Goal: Task Accomplishment & Management: Use online tool/utility

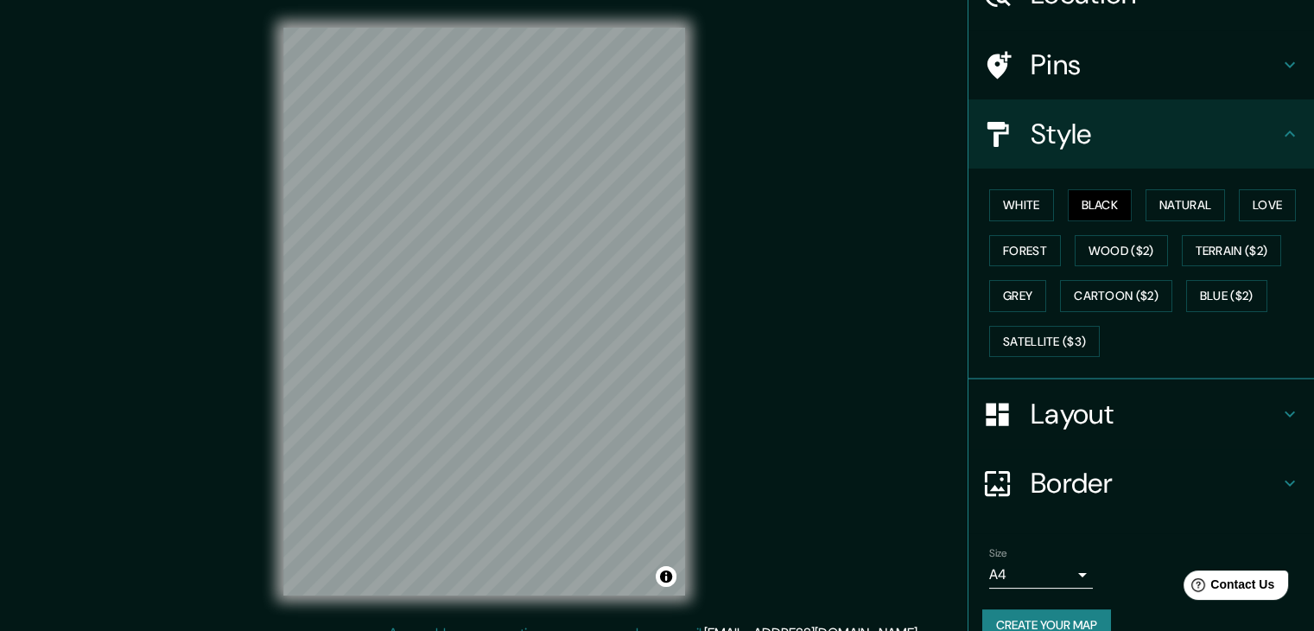
scroll to position [124, 0]
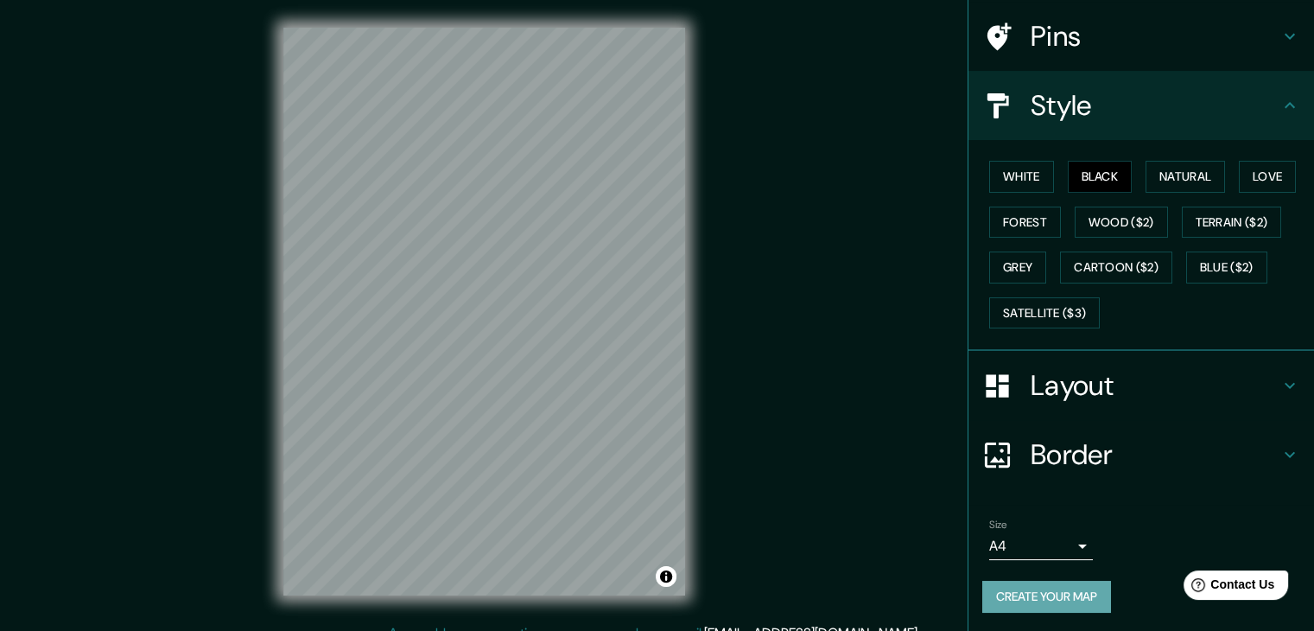
click at [1025, 604] on button "Create your map" at bounding box center [1046, 597] width 129 height 32
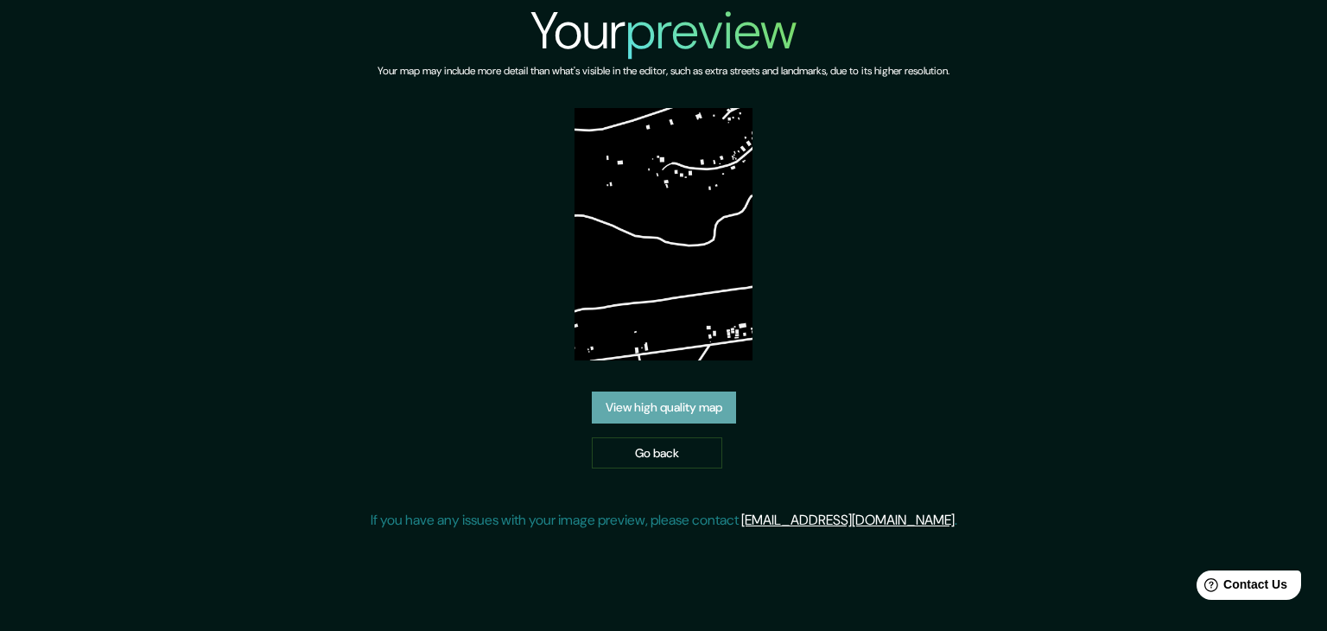
click at [656, 399] on link "View high quality map" at bounding box center [664, 407] width 144 height 32
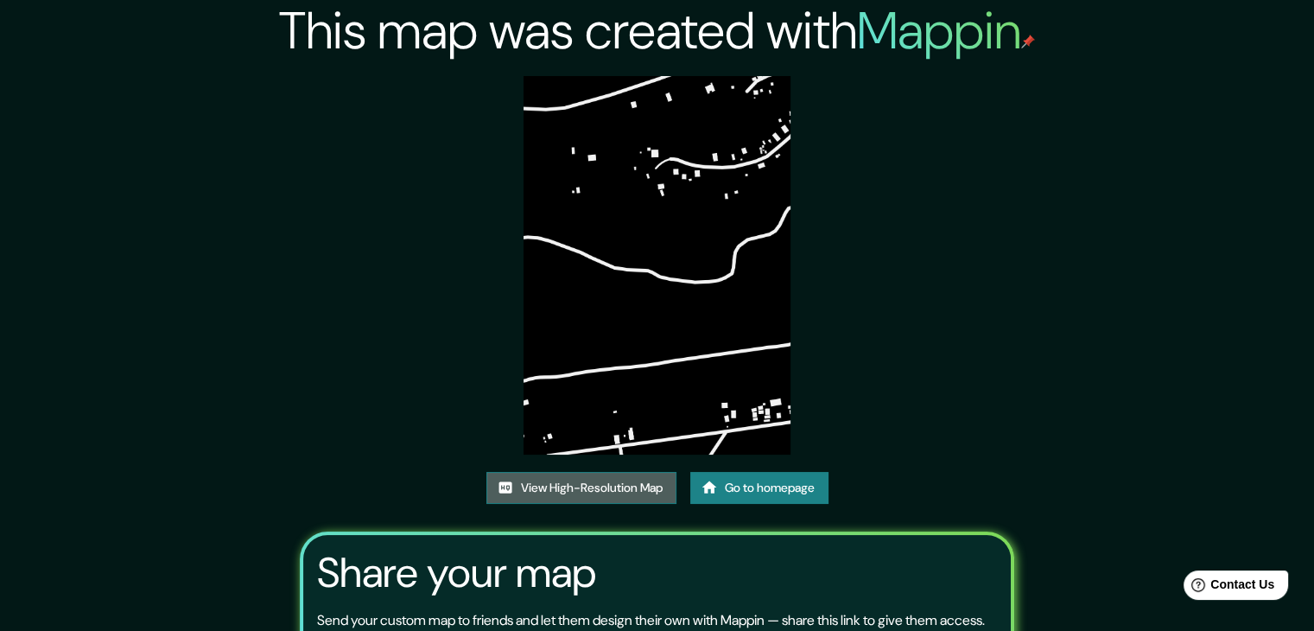
click at [607, 489] on link "View High-Resolution Map" at bounding box center [581, 488] width 190 height 32
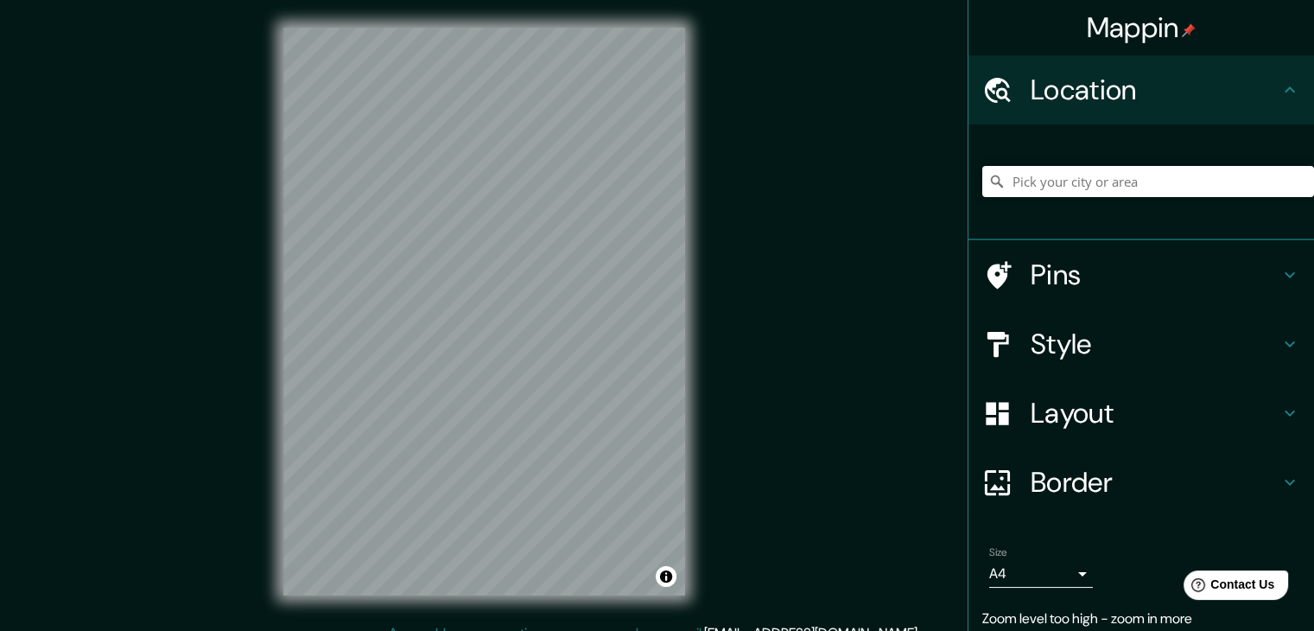
click at [263, 333] on div "© Mapbox © OpenStreetMap Improve this map" at bounding box center [484, 311] width 457 height 623
click at [1088, 348] on h4 "Style" at bounding box center [1155, 344] width 249 height 35
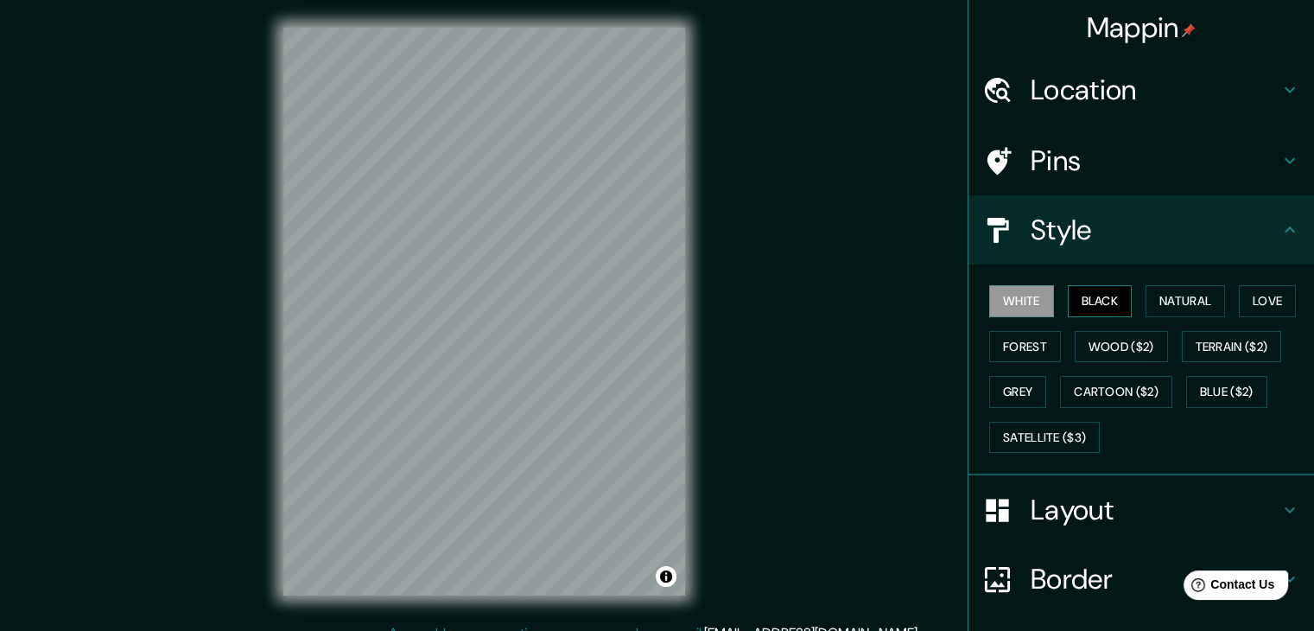
click at [1090, 302] on button "Black" at bounding box center [1100, 301] width 65 height 32
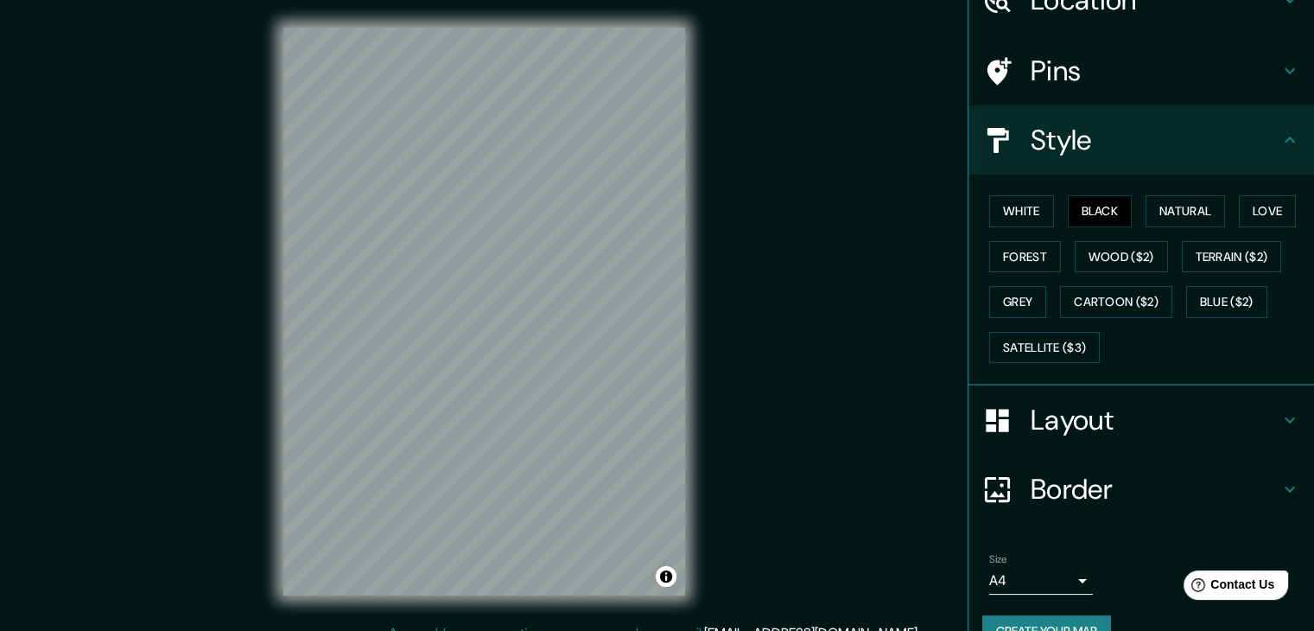
scroll to position [124, 0]
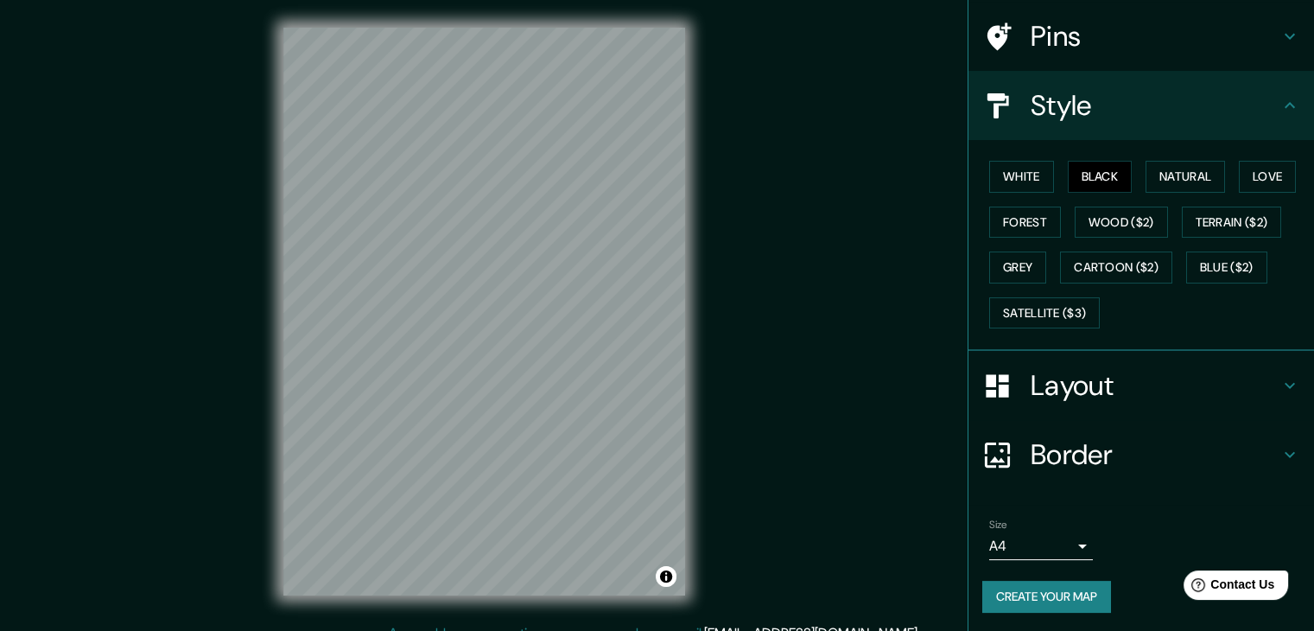
click at [1046, 597] on button "Create your map" at bounding box center [1046, 597] width 129 height 32
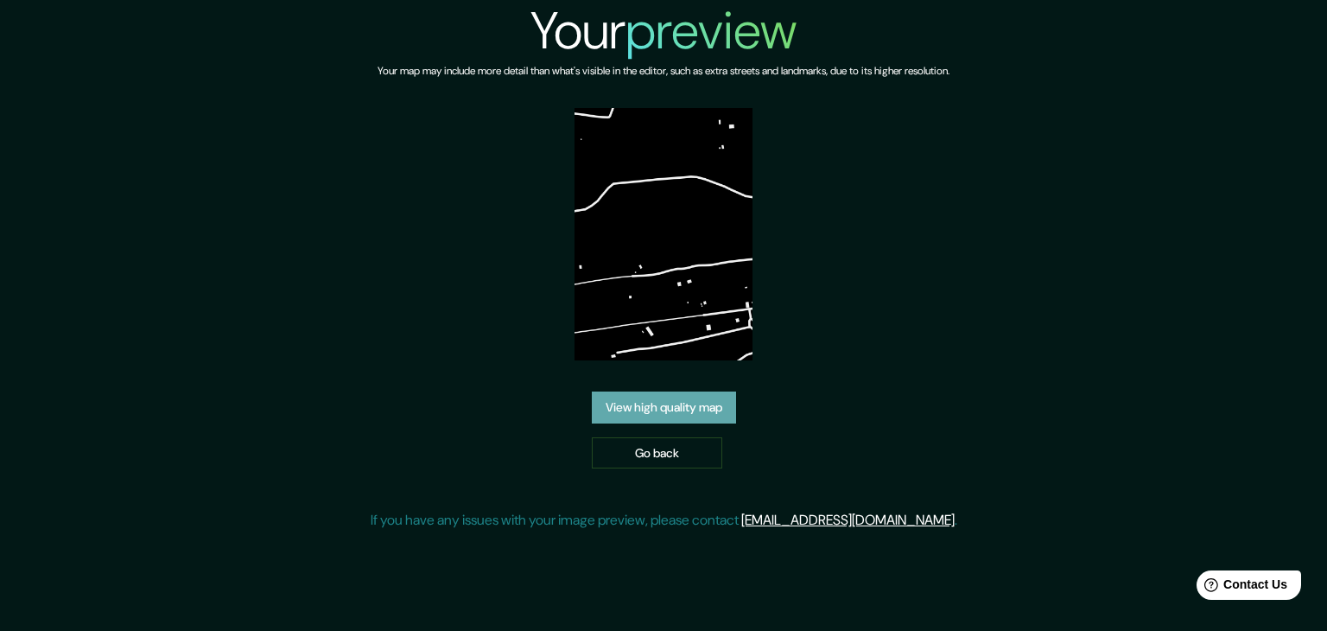
click at [670, 411] on link "View high quality map" at bounding box center [664, 407] width 144 height 32
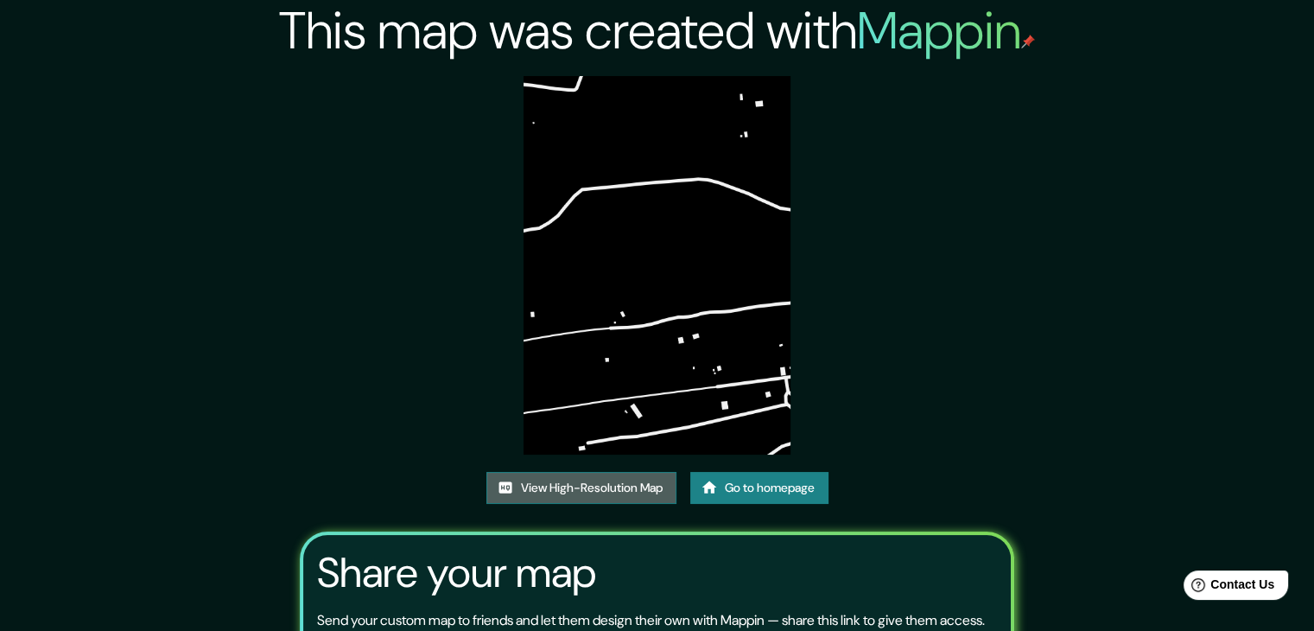
click at [584, 485] on link "View High-Resolution Map" at bounding box center [581, 488] width 190 height 32
